Goal: Information Seeking & Learning: Learn about a topic

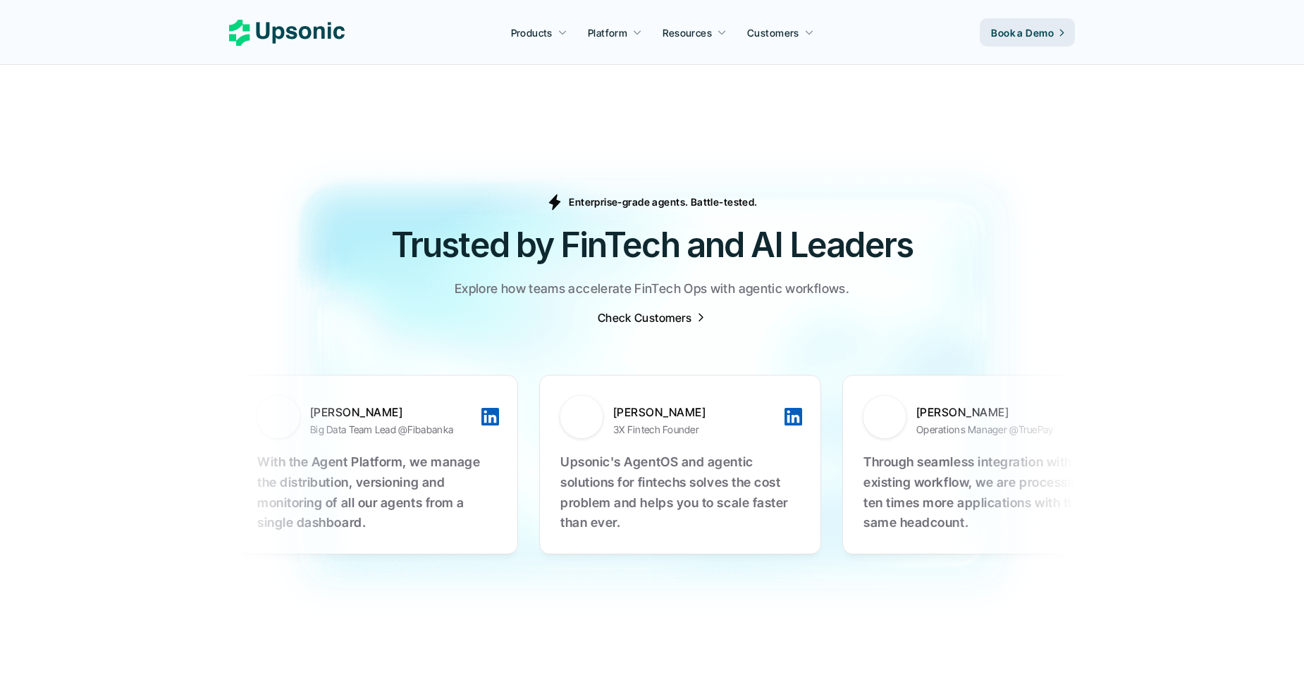
scroll to position [4308, 0]
click at [560, 452] on p "Upsonic's AgentOS and agentic solutions for fintechs solves the cost problem an…" at bounding box center [680, 492] width 240 height 81
click at [560, 395] on div "Taygun Alban 3X Fintech Founder" at bounding box center [676, 416] width 233 height 42
click at [539, 385] on div "Taygun Alban 3X Fintech Founder Upsonic's AgentOS and agentic solutions for fin…" at bounding box center [680, 464] width 282 height 180
click at [784, 407] on div at bounding box center [793, 416] width 18 height 18
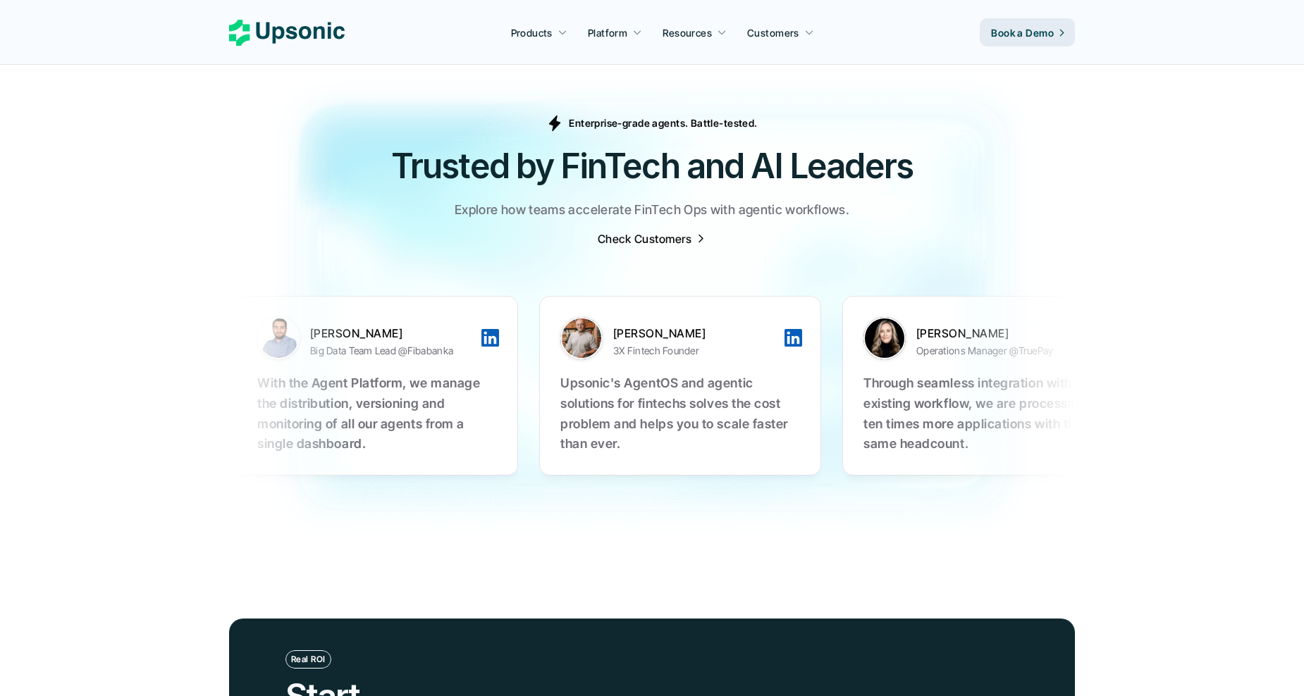
scroll to position [4385, 0]
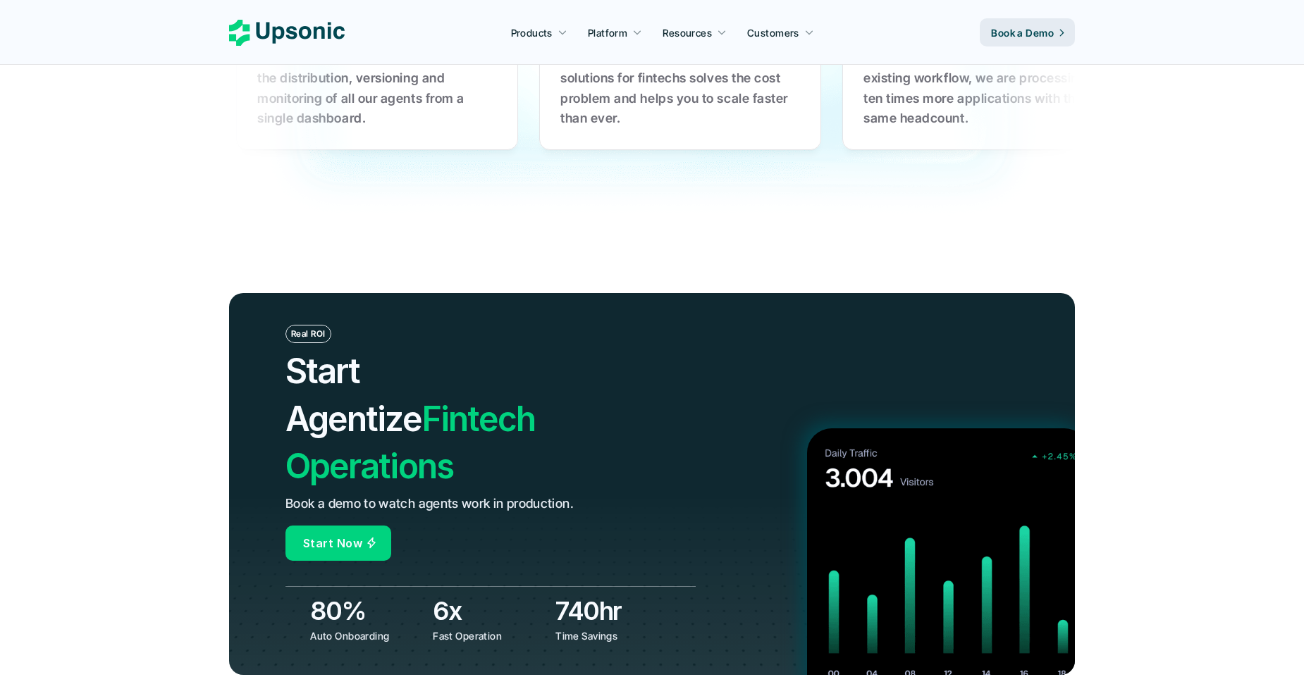
scroll to position [4712, 0]
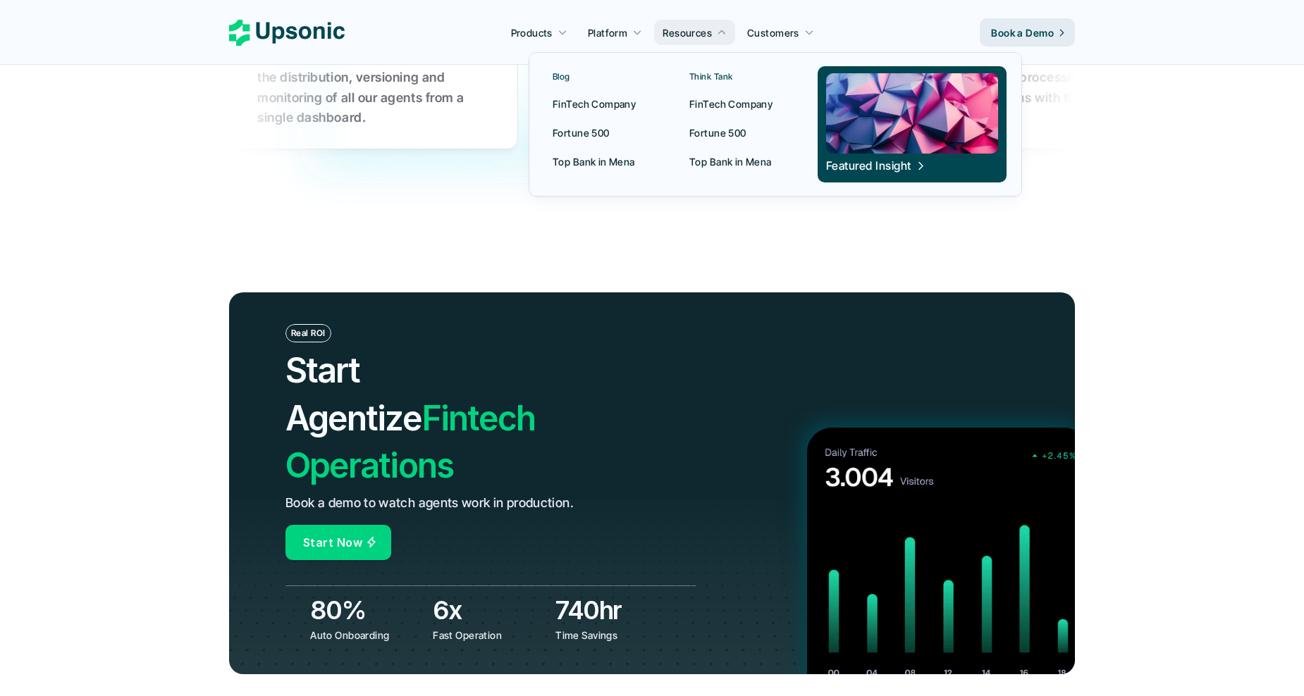
click at [694, 30] on div at bounding box center [775, 108] width 493 height 177
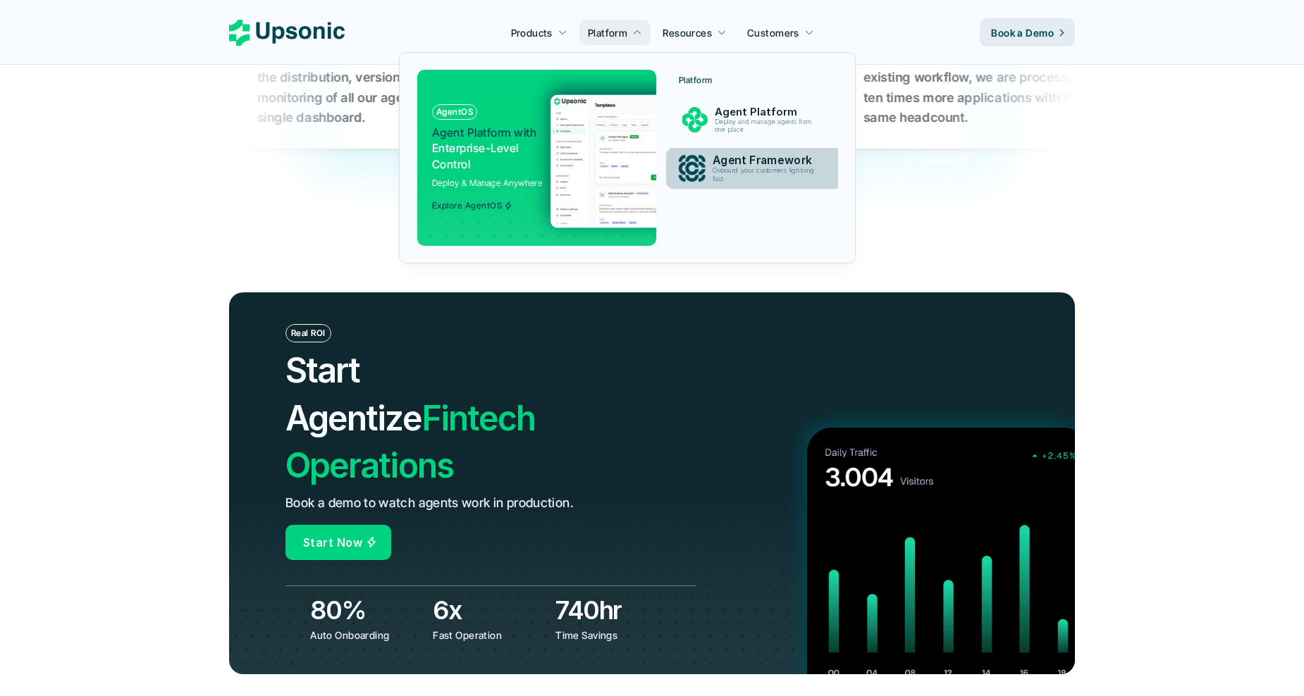
click at [734, 167] on p "Onboard your customers lightning fast" at bounding box center [767, 175] width 108 height 16
click at [740, 164] on p "Agent Framework" at bounding box center [766, 160] width 107 height 13
click at [740, 171] on p "Onboard your customers lightning fast" at bounding box center [767, 175] width 108 height 16
drag, startPoint x: 740, startPoint y: 171, endPoint x: 715, endPoint y: 130, distance: 47.7
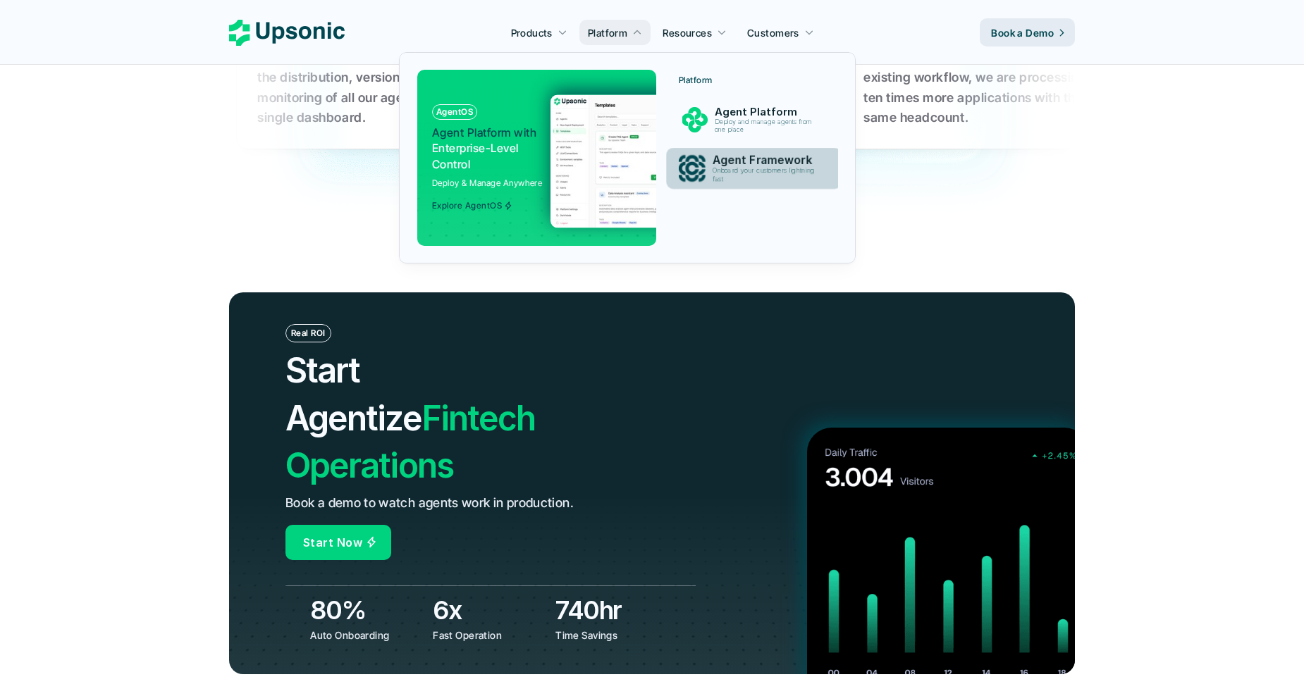
click at [715, 130] on p "Deploy and manage agents from one place" at bounding box center [766, 126] width 103 height 16
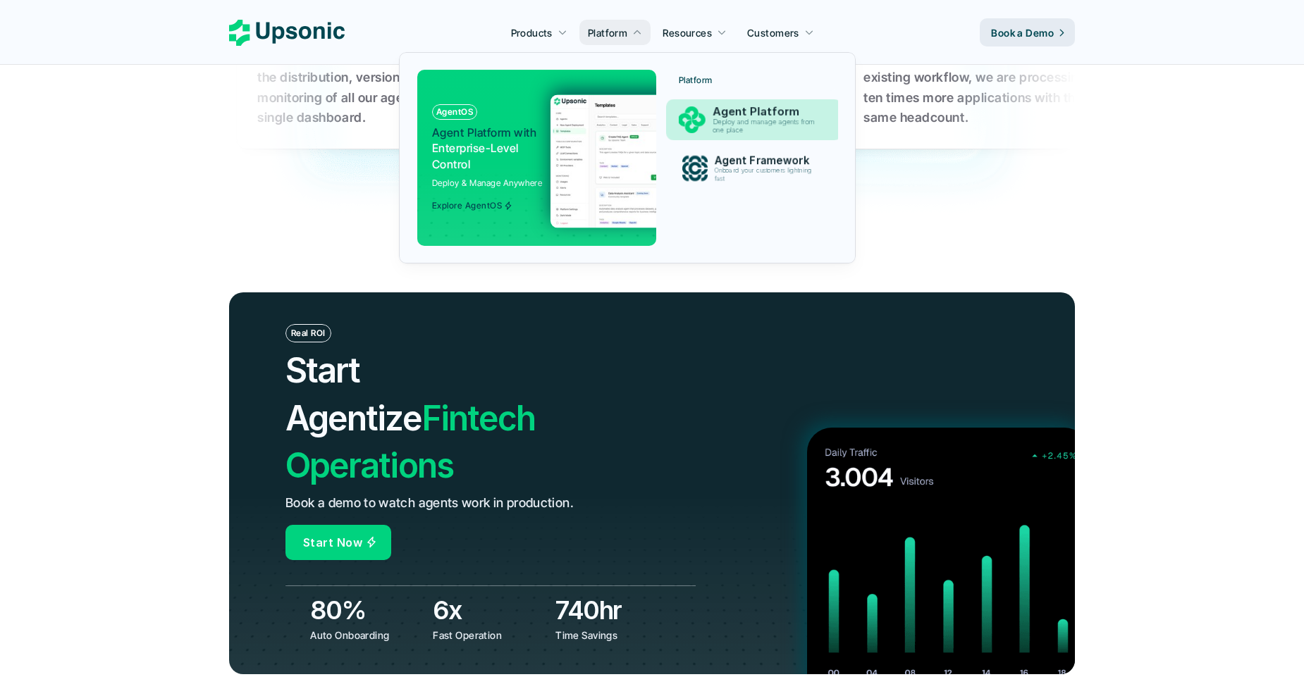
click at [739, 135] on div "Agent Platform Deploy and manage agents from one place" at bounding box center [767, 119] width 124 height 35
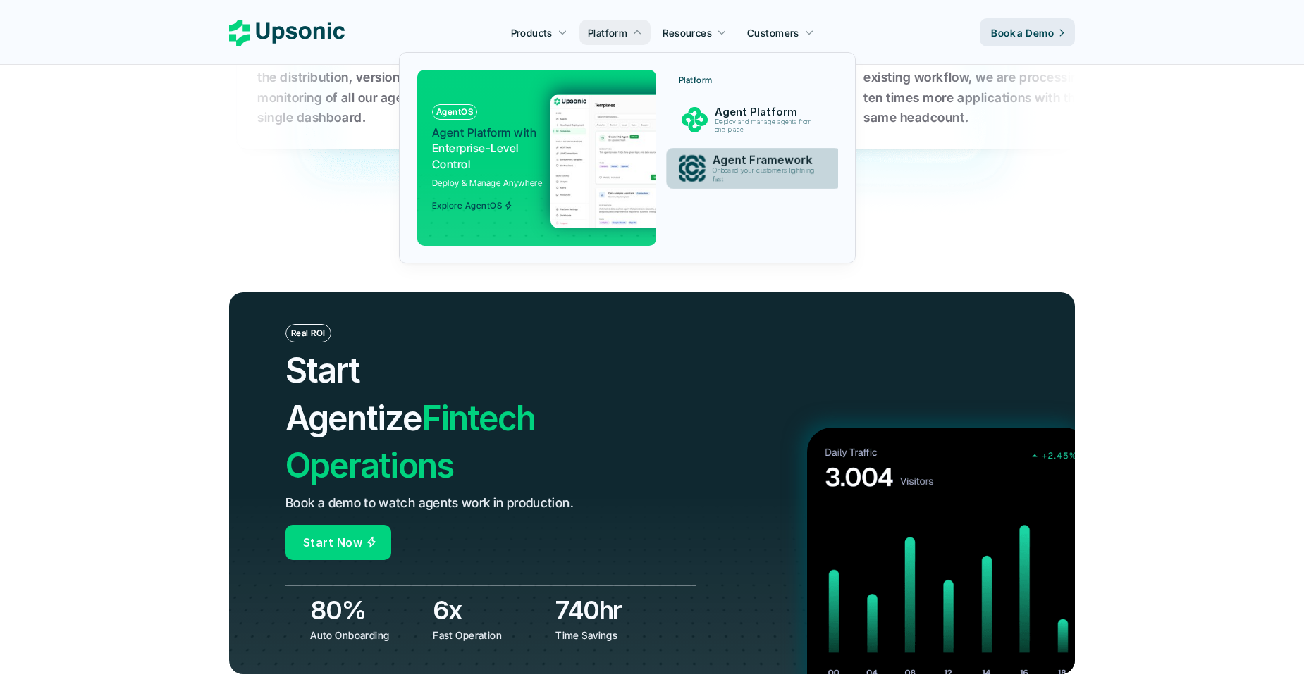
click at [749, 158] on p "Agent Framework" at bounding box center [767, 160] width 109 height 13
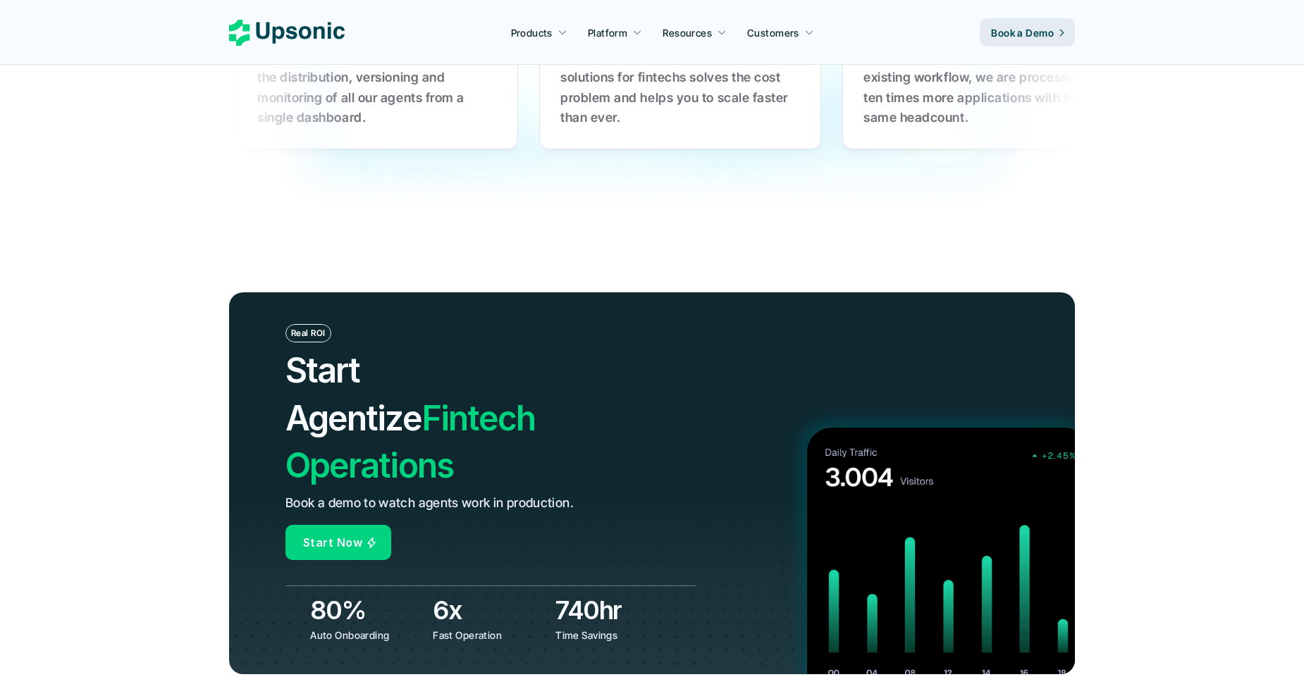
click at [1202, 372] on header "Real ROI Start Agentize Fintech Operations Book a demo to watch agents work in …" at bounding box center [652, 483] width 1304 height 485
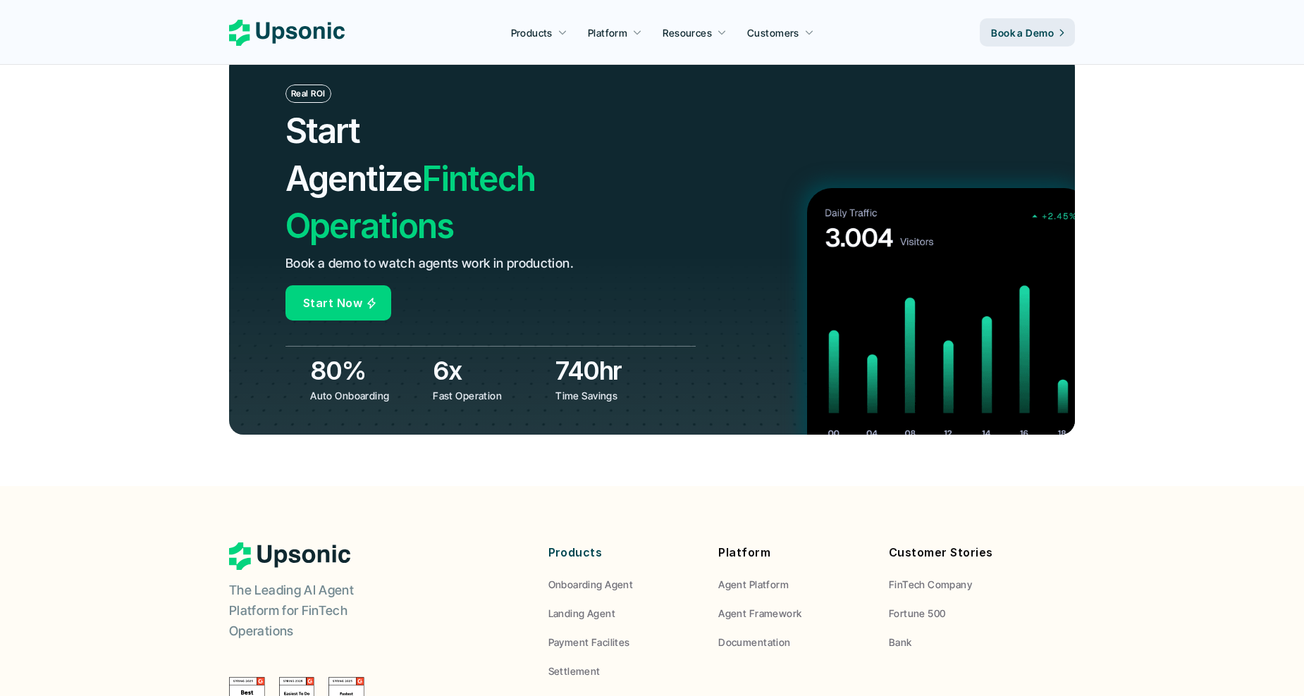
scroll to position [4953, 0]
click at [597, 577] on p "Onboarding Agent" at bounding box center [590, 584] width 85 height 15
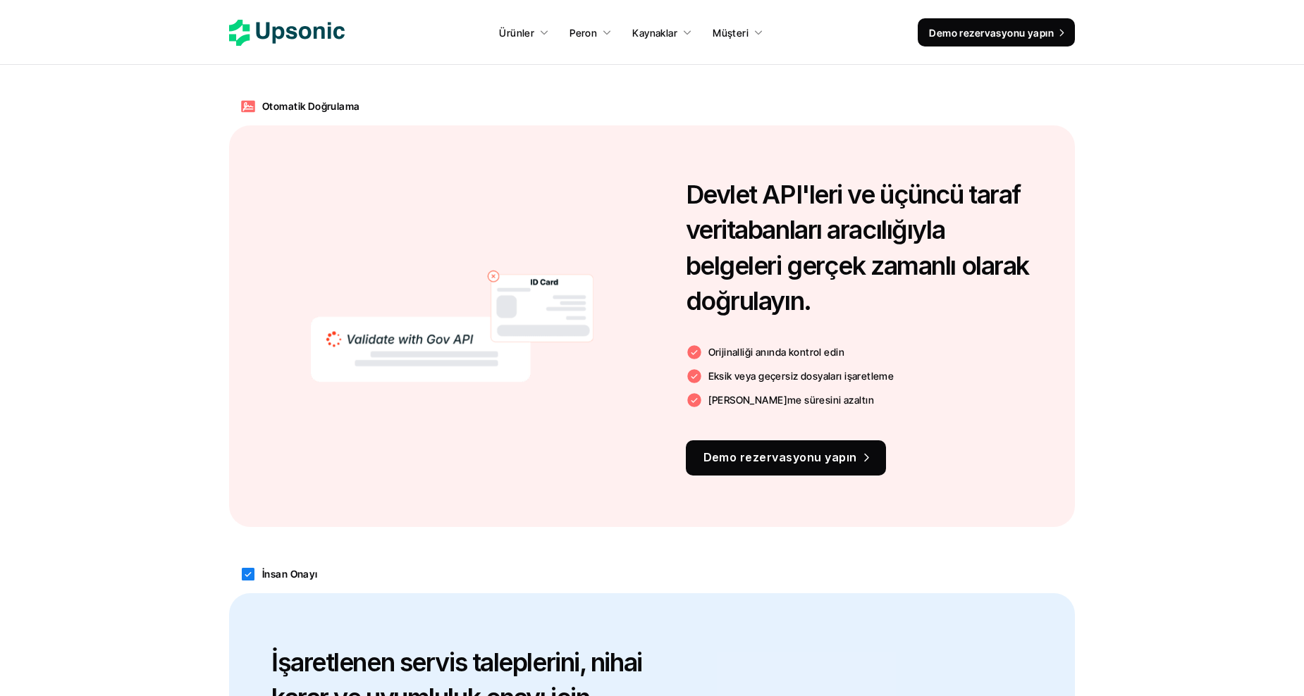
scroll to position [1496, 0]
